Goal: Task Accomplishment & Management: Use online tool/utility

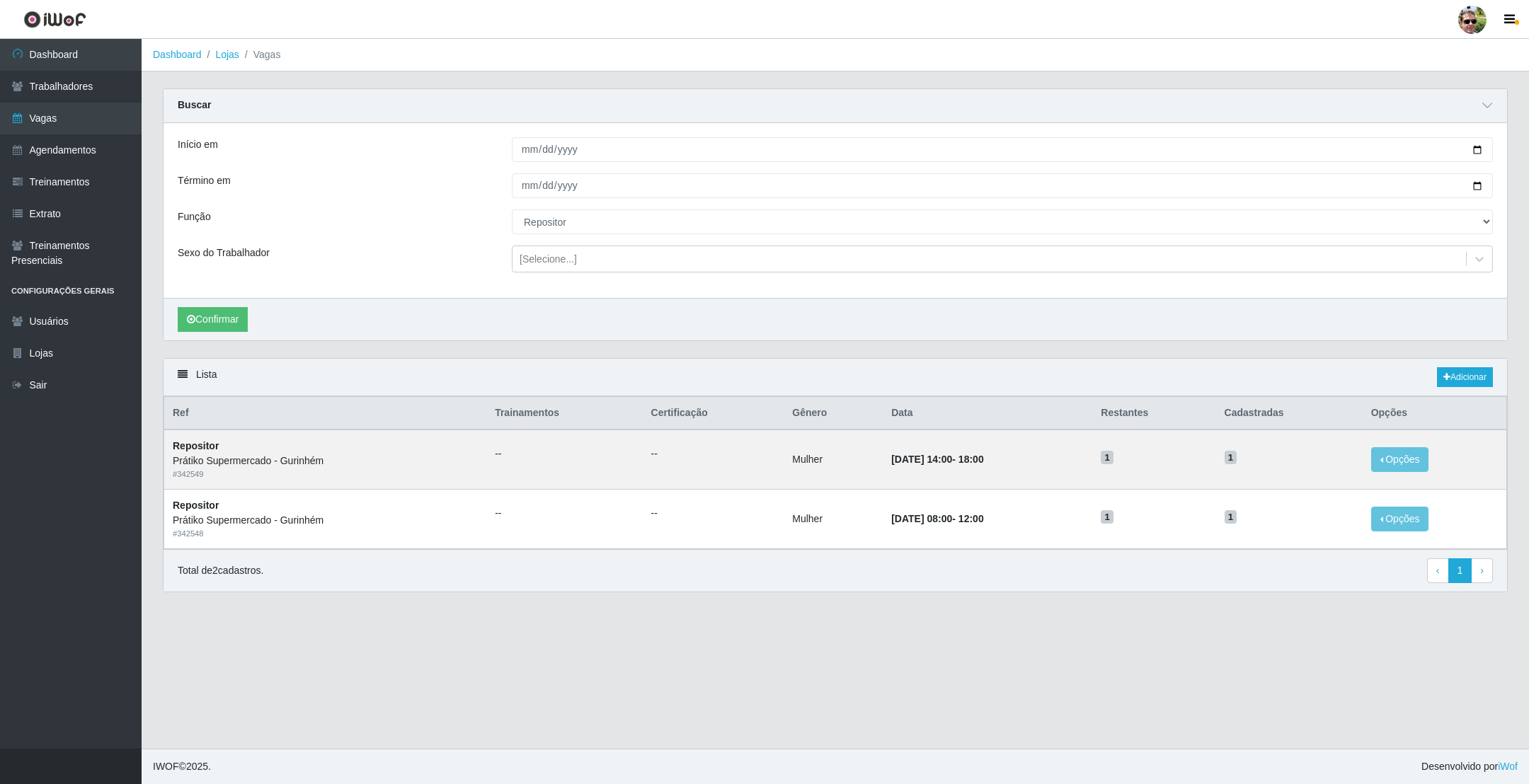
select select "24"
click at [72, 58] on link "Dashboard" at bounding box center [71, 55] width 142 height 32
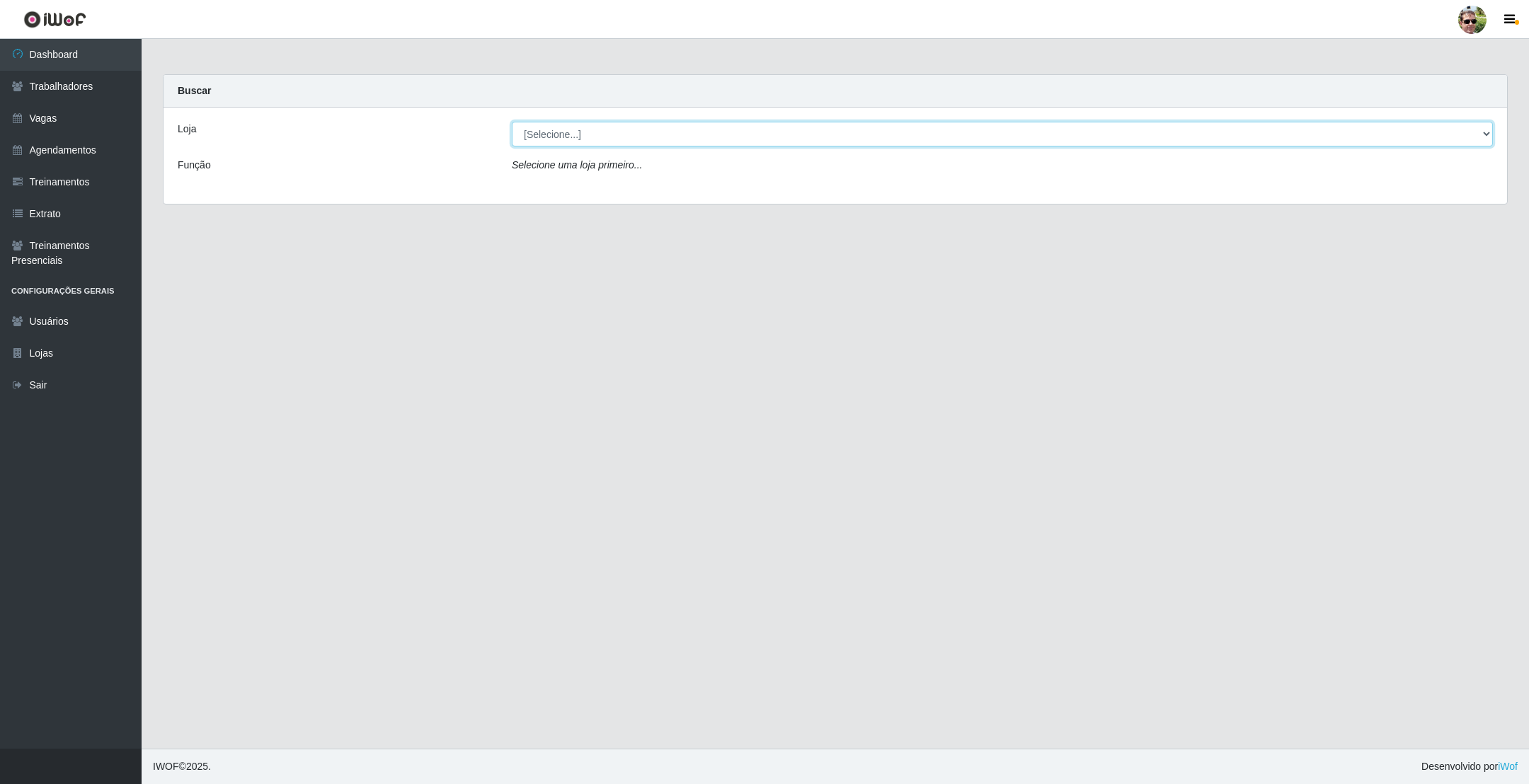
click at [617, 125] on select "[Selecione...] [PERSON_NAME] Supermercado - Gurinhém" at bounding box center [1003, 134] width 982 height 25
select select "176"
click at [512, 122] on select "[Selecione...] [PERSON_NAME] Supermercado - Gurinhém" at bounding box center [1003, 134] width 982 height 25
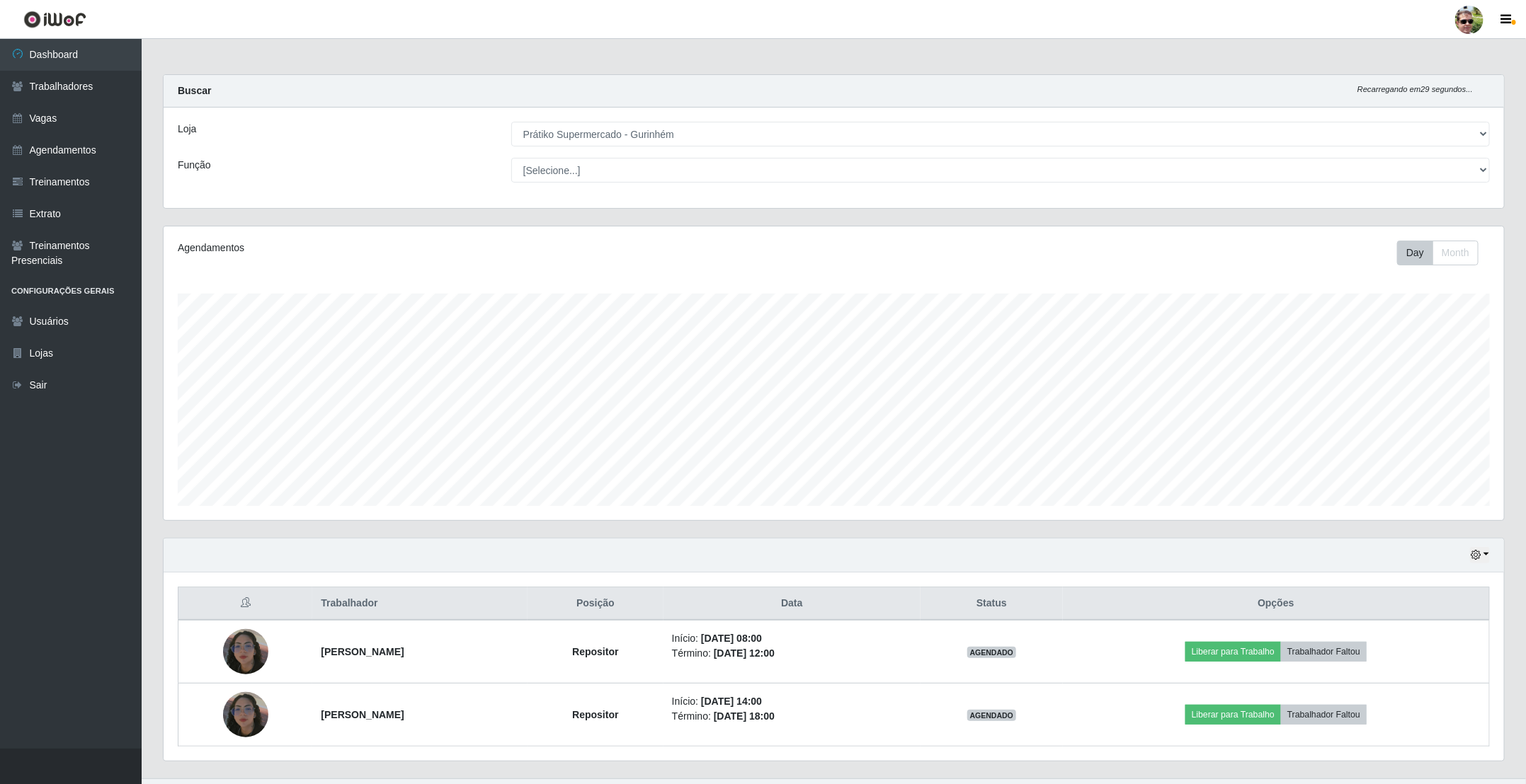
click at [706, 81] on div "Buscar Recarregando em 29 segundos..." at bounding box center [834, 91] width 1341 height 32
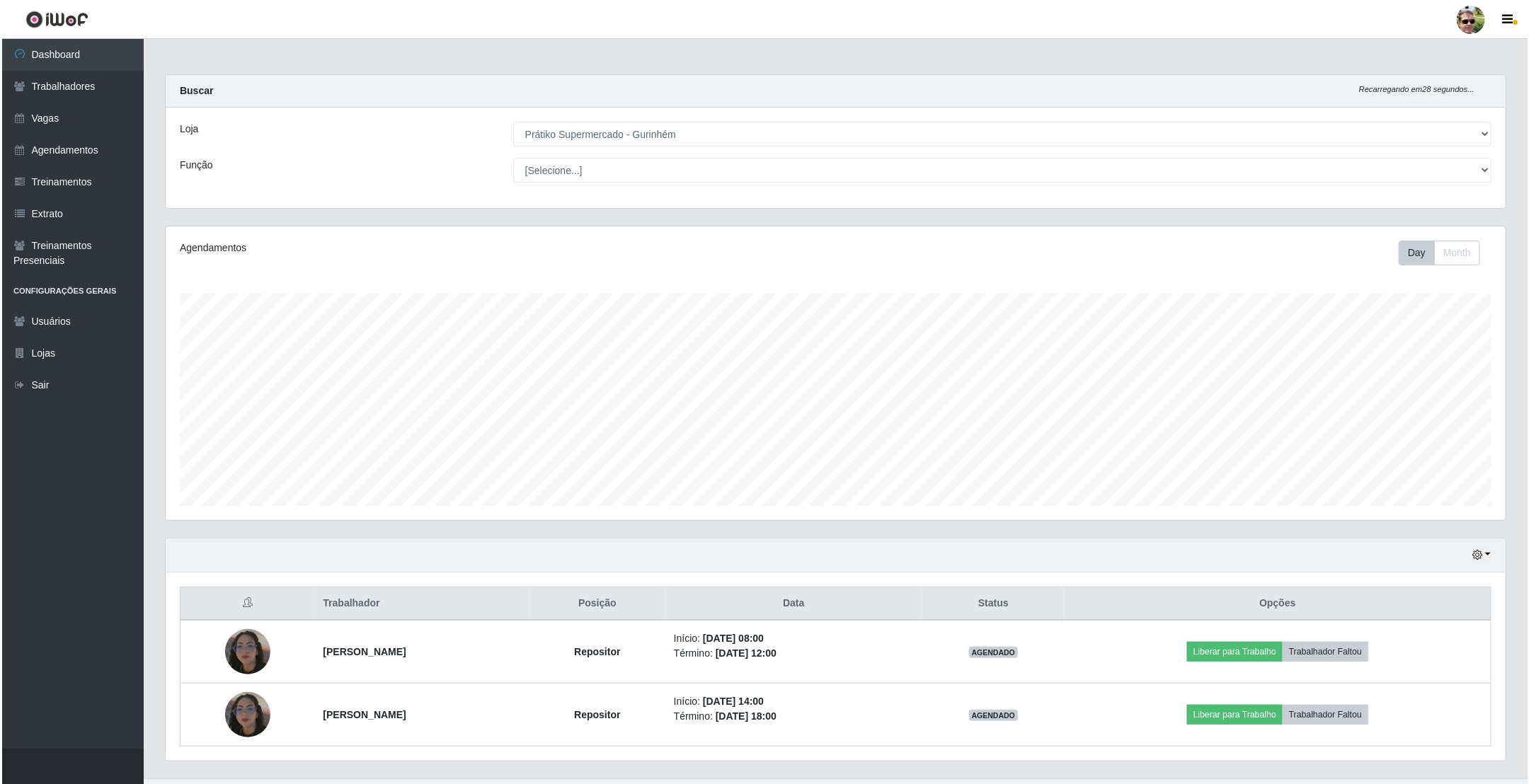
scroll to position [34, 0]
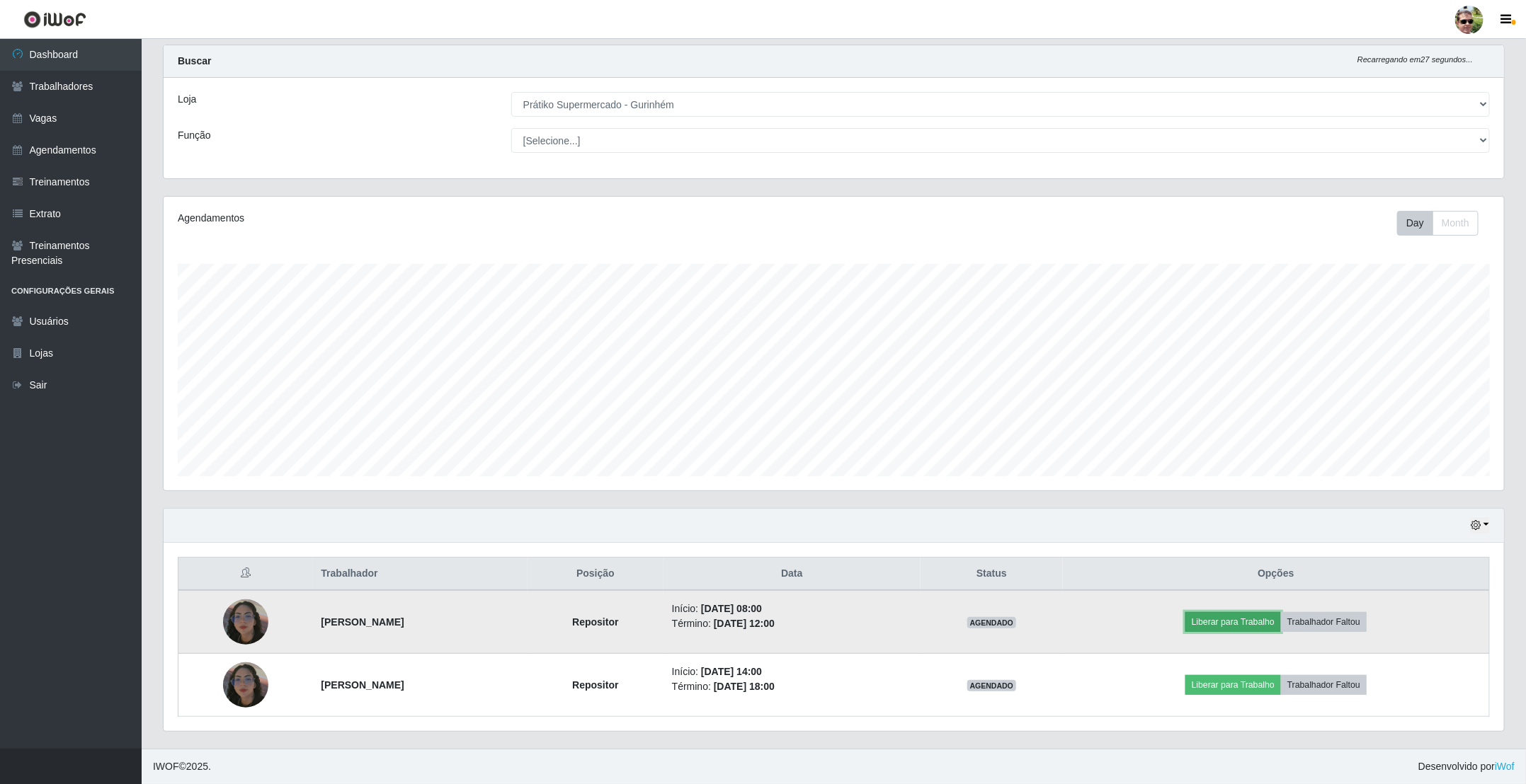
click at [1235, 616] on button "Liberar para Trabalho" at bounding box center [1233, 622] width 96 height 20
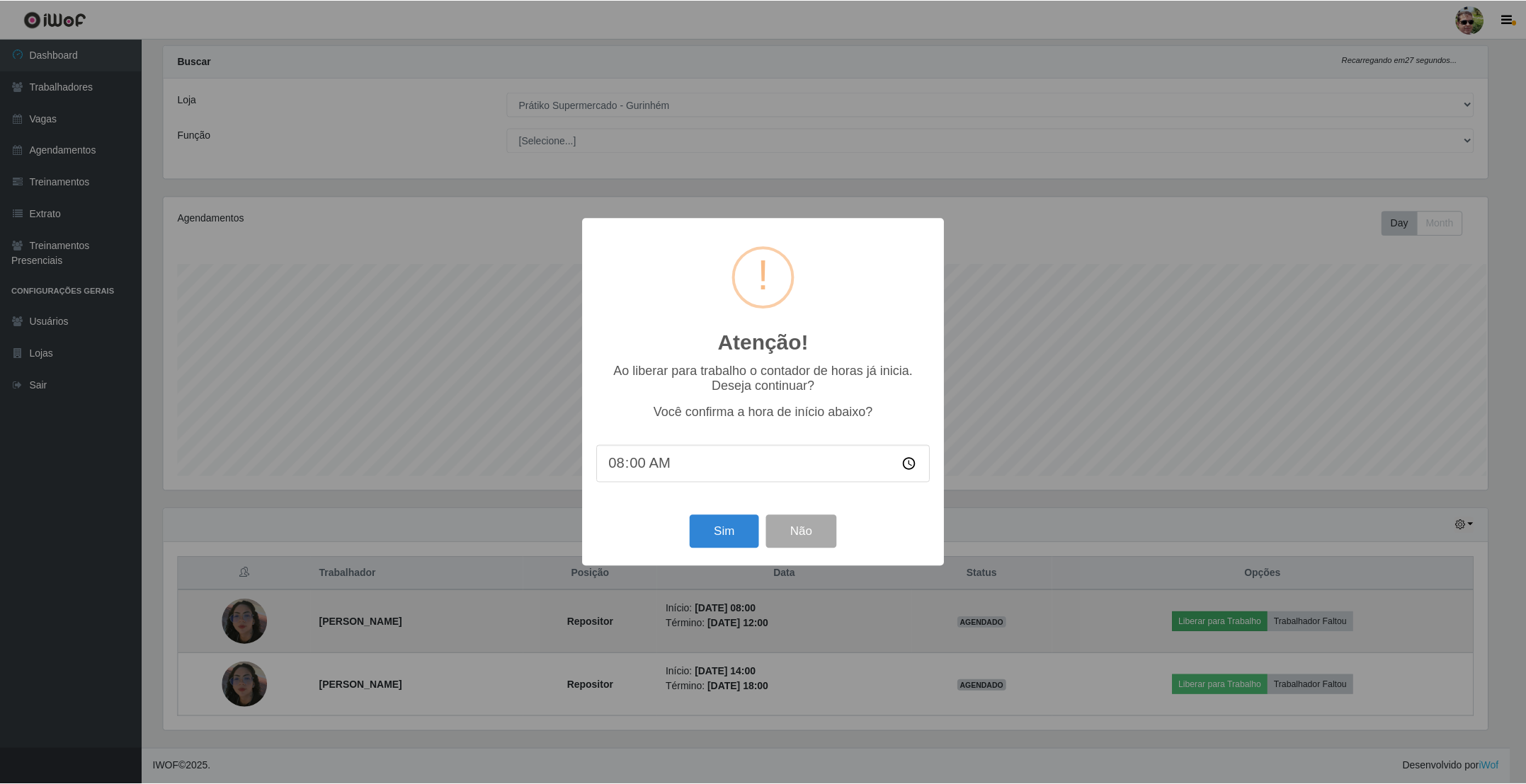
scroll to position [296, 1328]
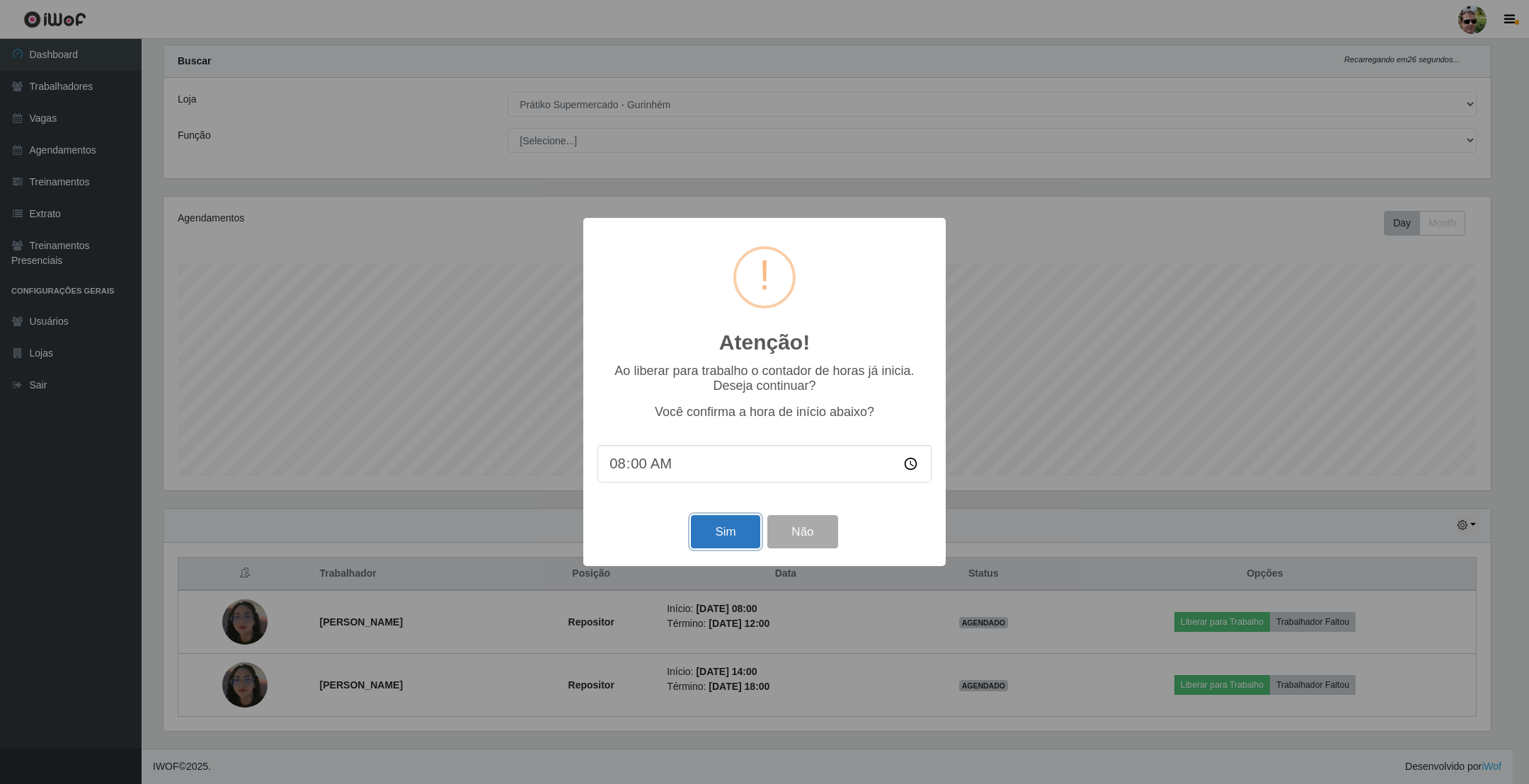
click at [706, 528] on button "Sim" at bounding box center [725, 532] width 69 height 33
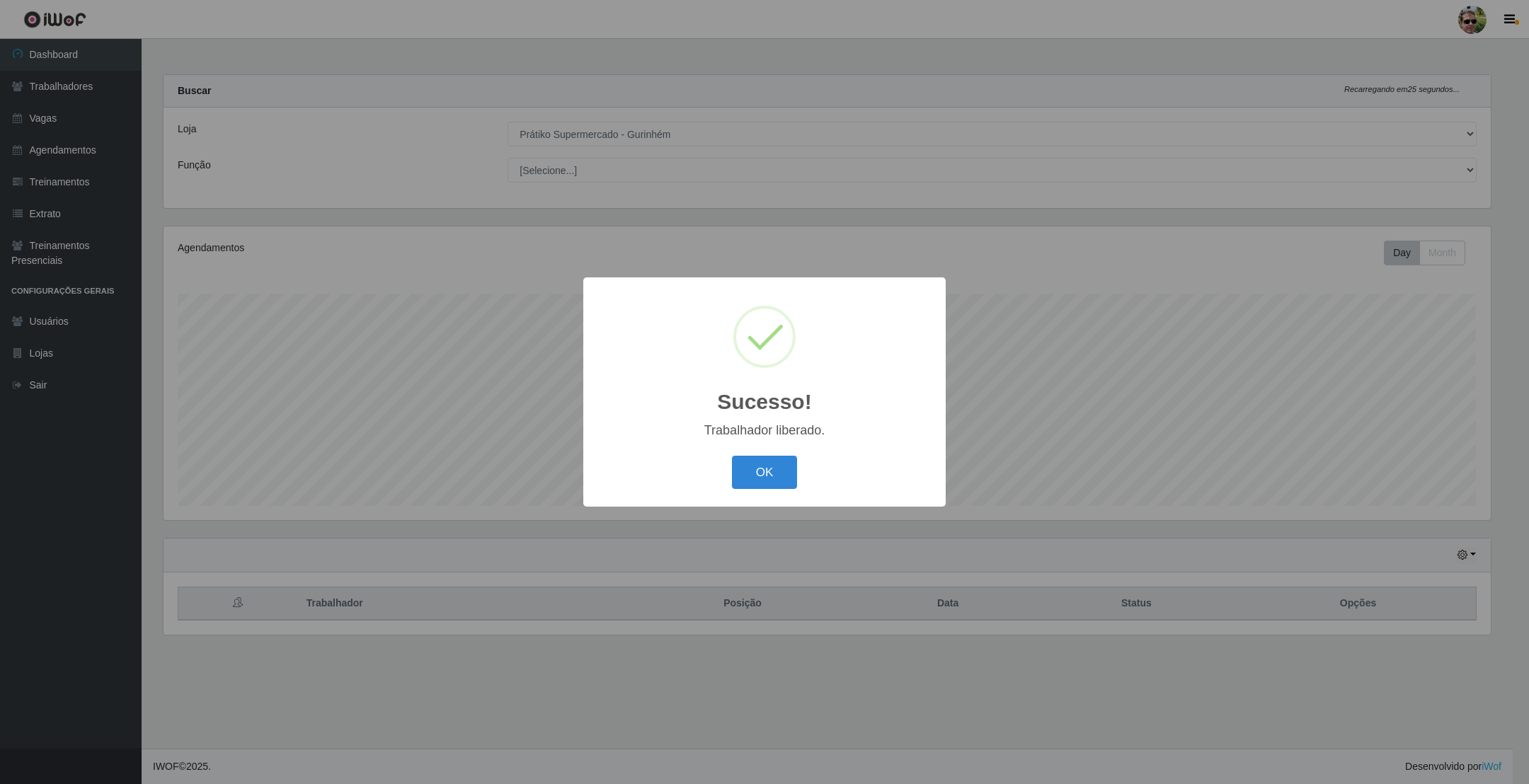
click at [732, 456] on button "OK" at bounding box center [764, 473] width 66 height 33
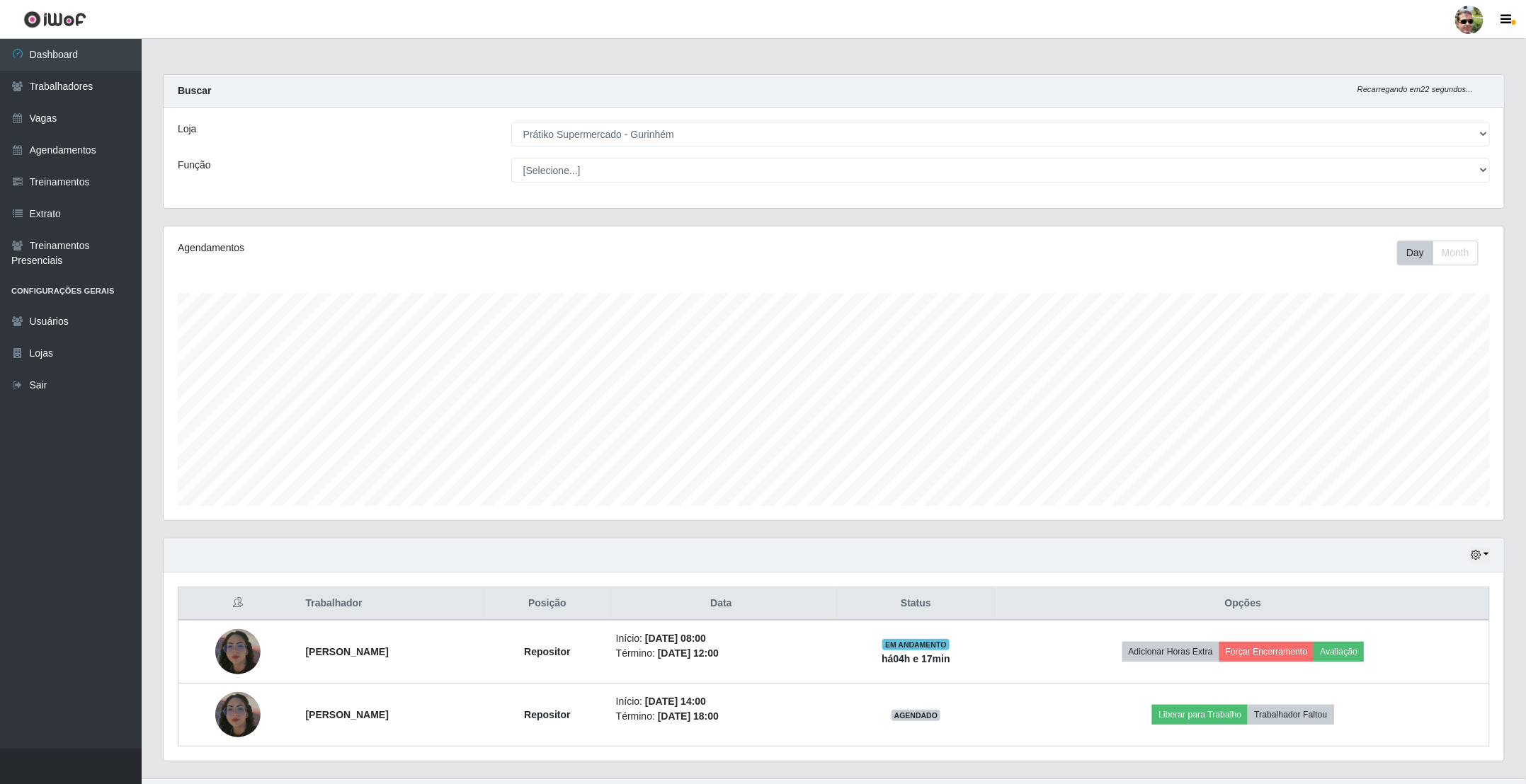
scroll to position [34, 0]
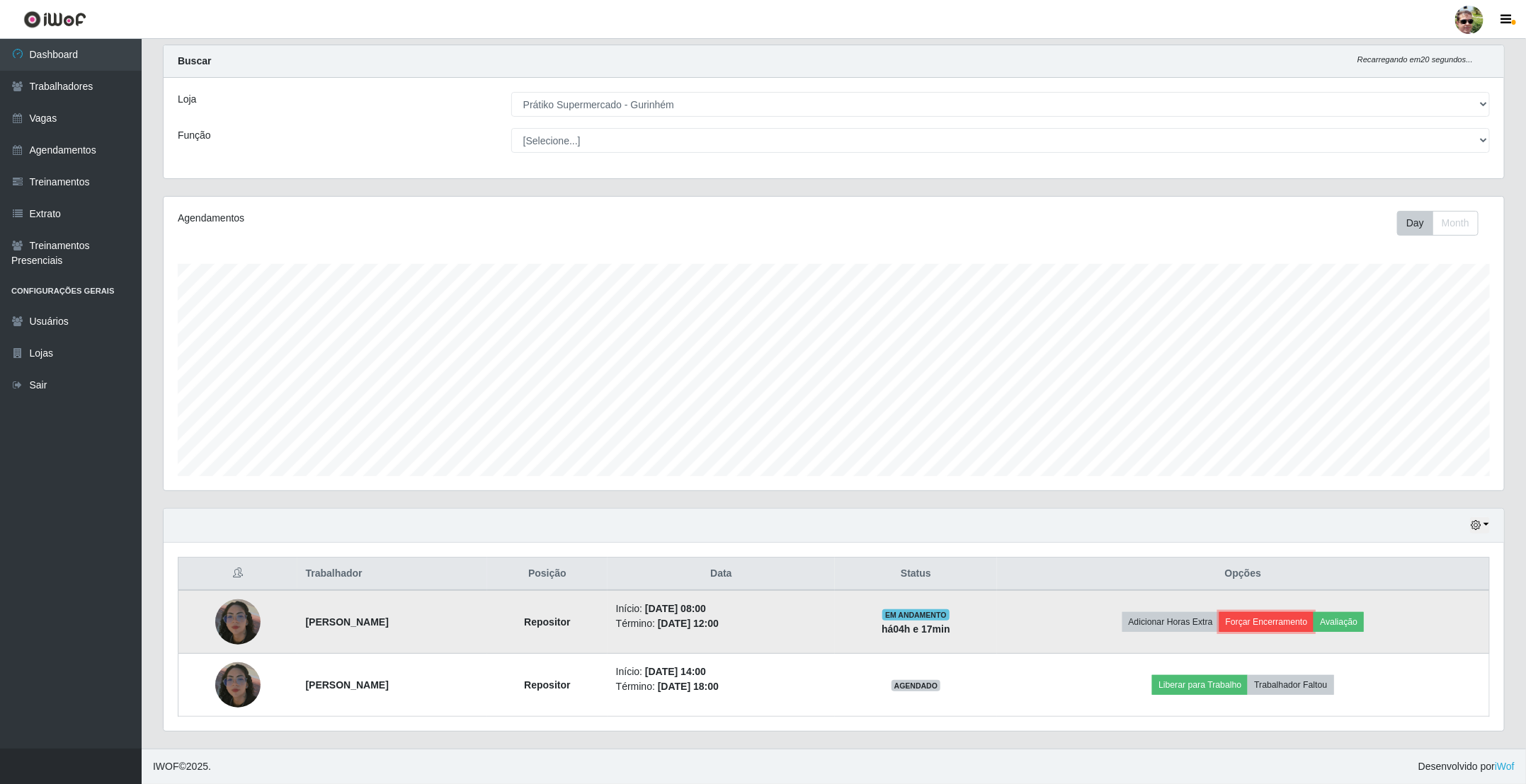
click at [1301, 612] on button "Forçar Encerramento" at bounding box center [1267, 622] width 95 height 20
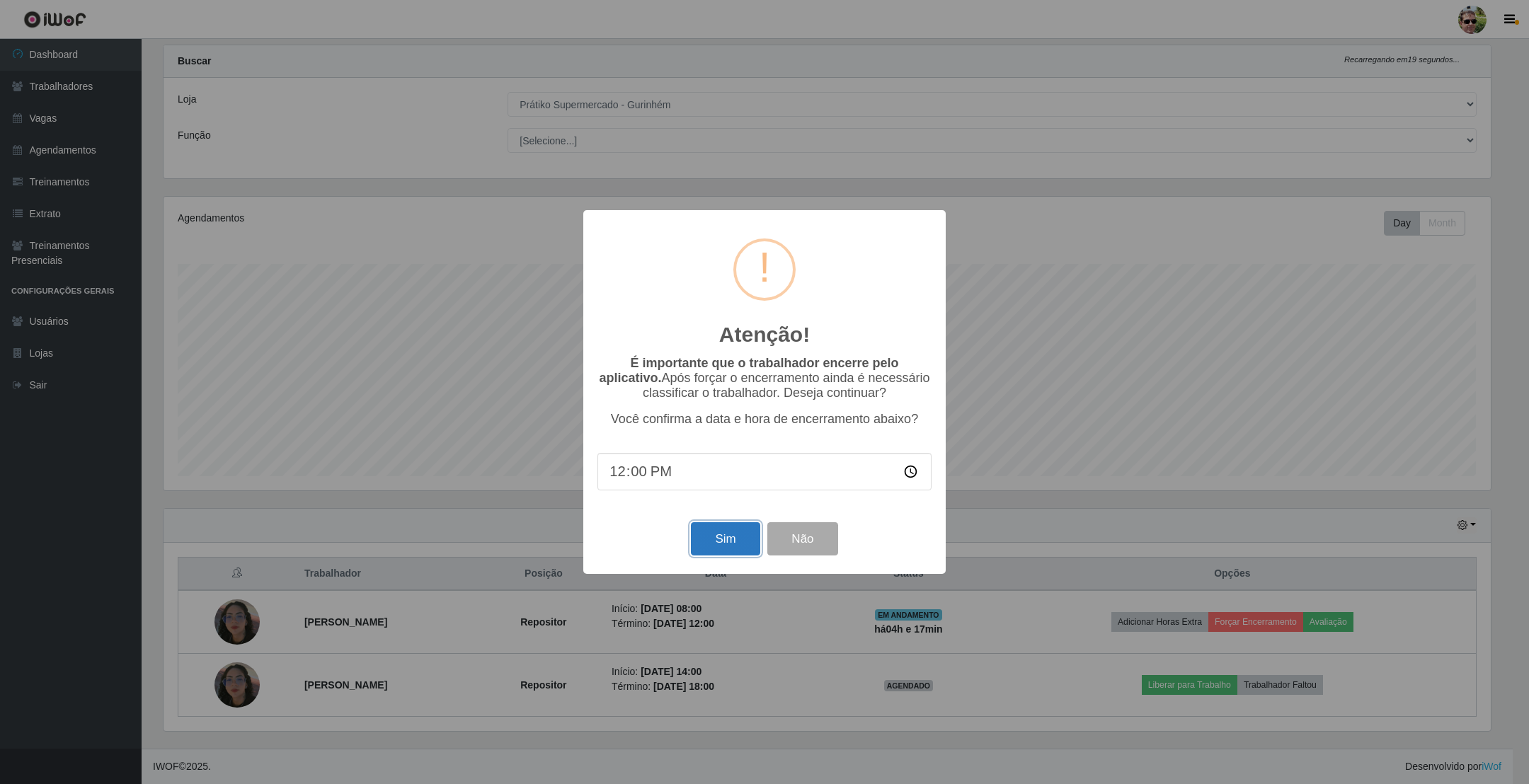
click at [719, 547] on button "Sim" at bounding box center [725, 539] width 69 height 33
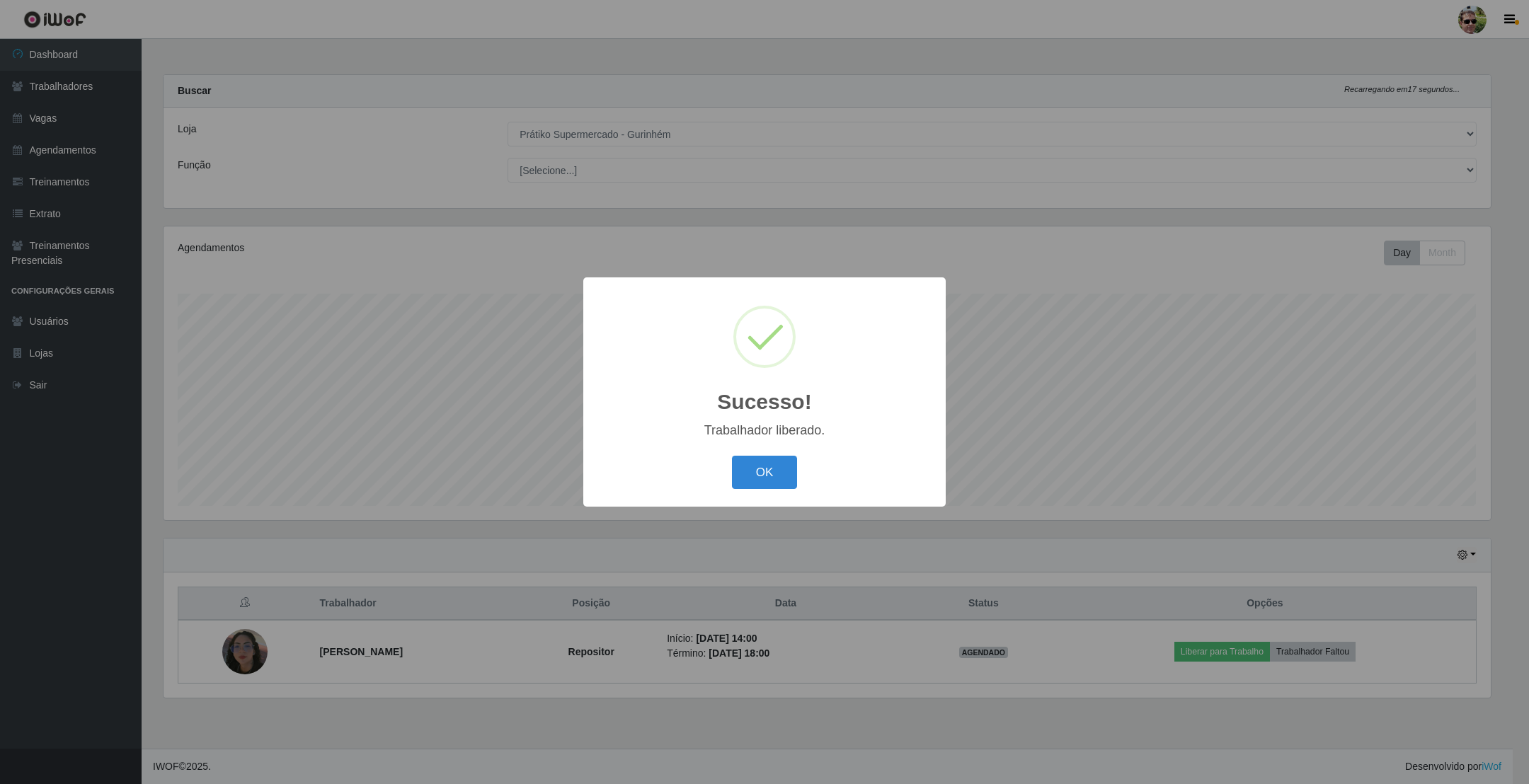
click at [732, 456] on button "OK" at bounding box center [764, 473] width 66 height 33
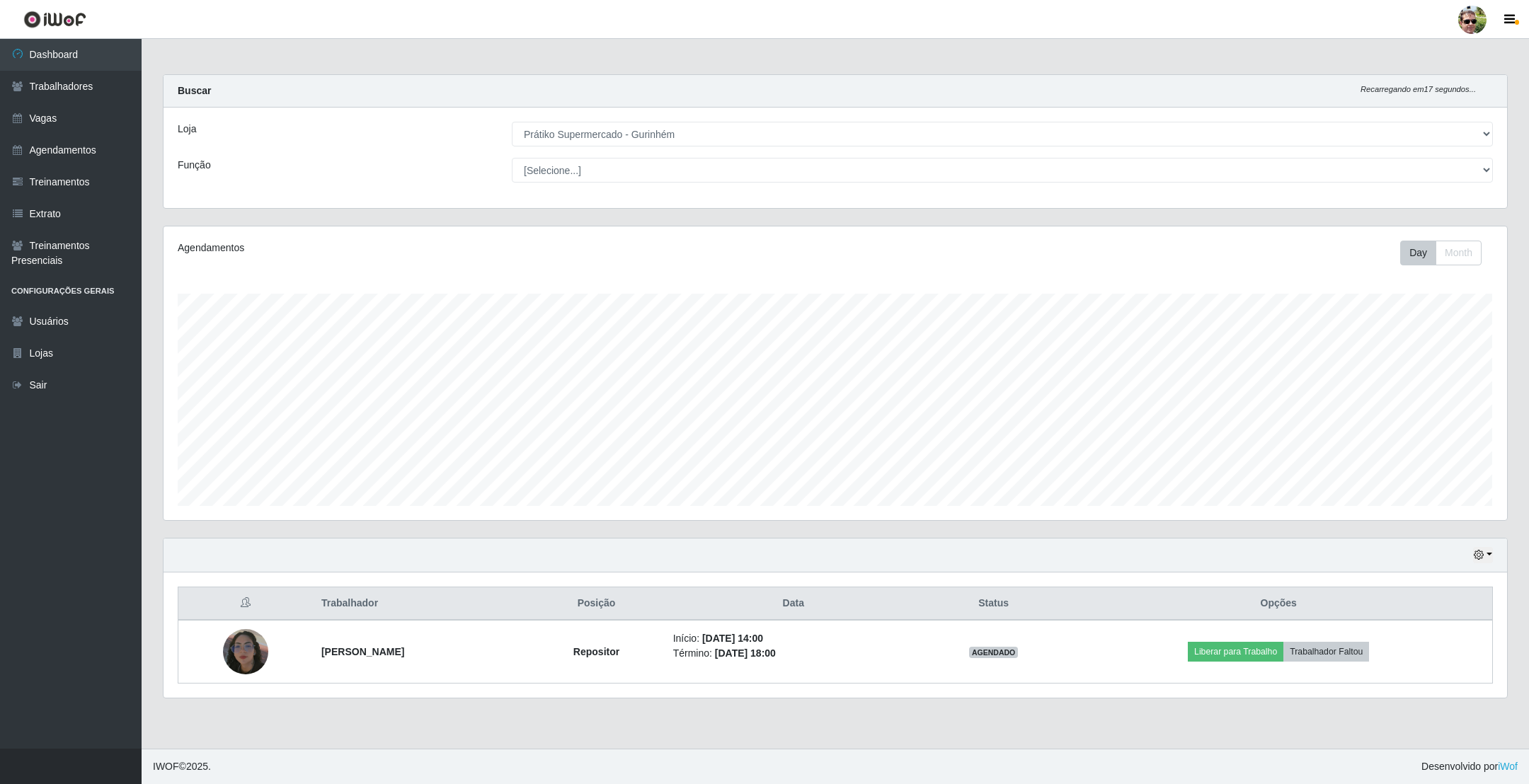
scroll to position [296, 1342]
